Goal: Information Seeking & Learning: Learn about a topic

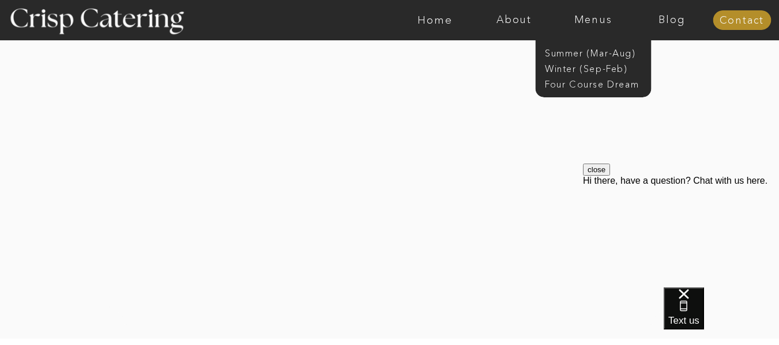
scroll to position [2349, 0]
click at [574, 67] on nav "Winter (Sep-Feb)" at bounding box center [592, 67] width 95 height 11
click at [567, 67] on nav "Winter (Sep-Feb)" at bounding box center [592, 67] width 95 height 11
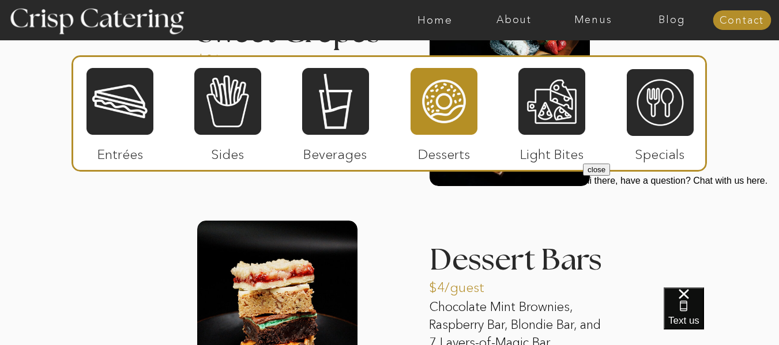
scroll to position [1928, 0]
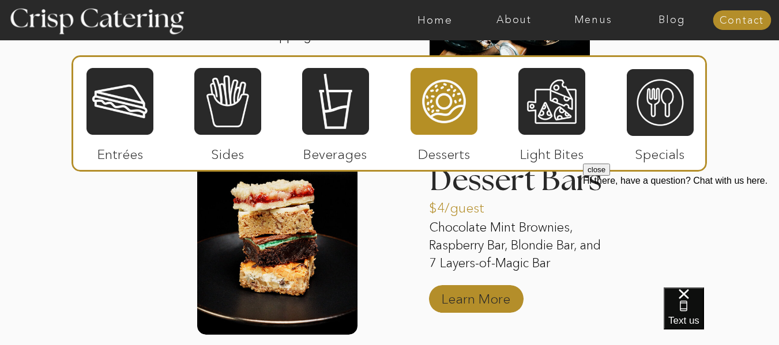
click at [505, 301] on p "Learn More" at bounding box center [476, 296] width 77 height 33
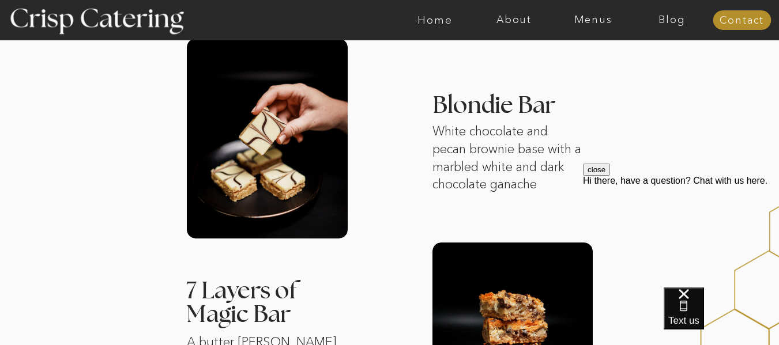
scroll to position [737, 0]
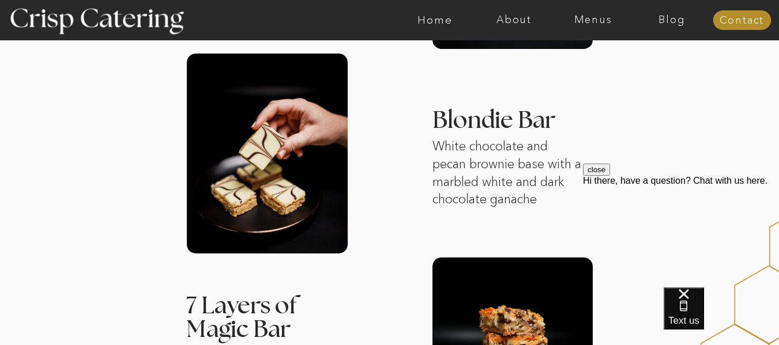
drag, startPoint x: 783, startPoint y: 140, endPoint x: 581, endPoint y: 87, distance: 209.0
click at [581, 87] on div "About Home Menus Contact Blog About Crisp Crisp Cares Reviews faq About Home Me…" at bounding box center [389, 336] width 779 height 2147
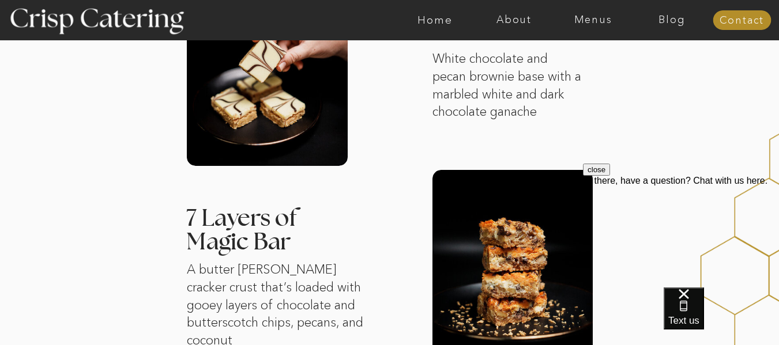
scroll to position [825, 0]
click at [678, 163] on div at bounding box center [775, 244] width 201 height 394
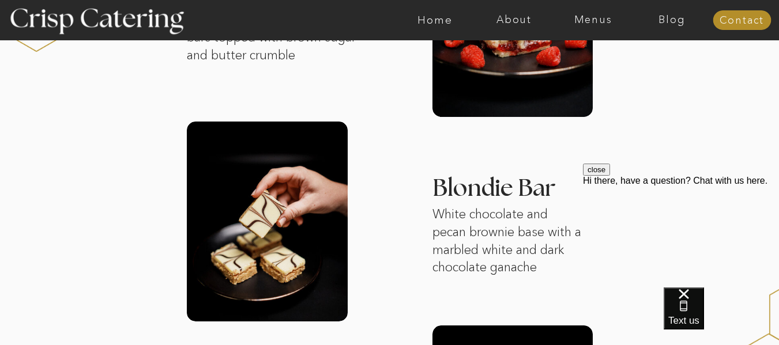
scroll to position [669, 0]
